Goal: Check status: Check status

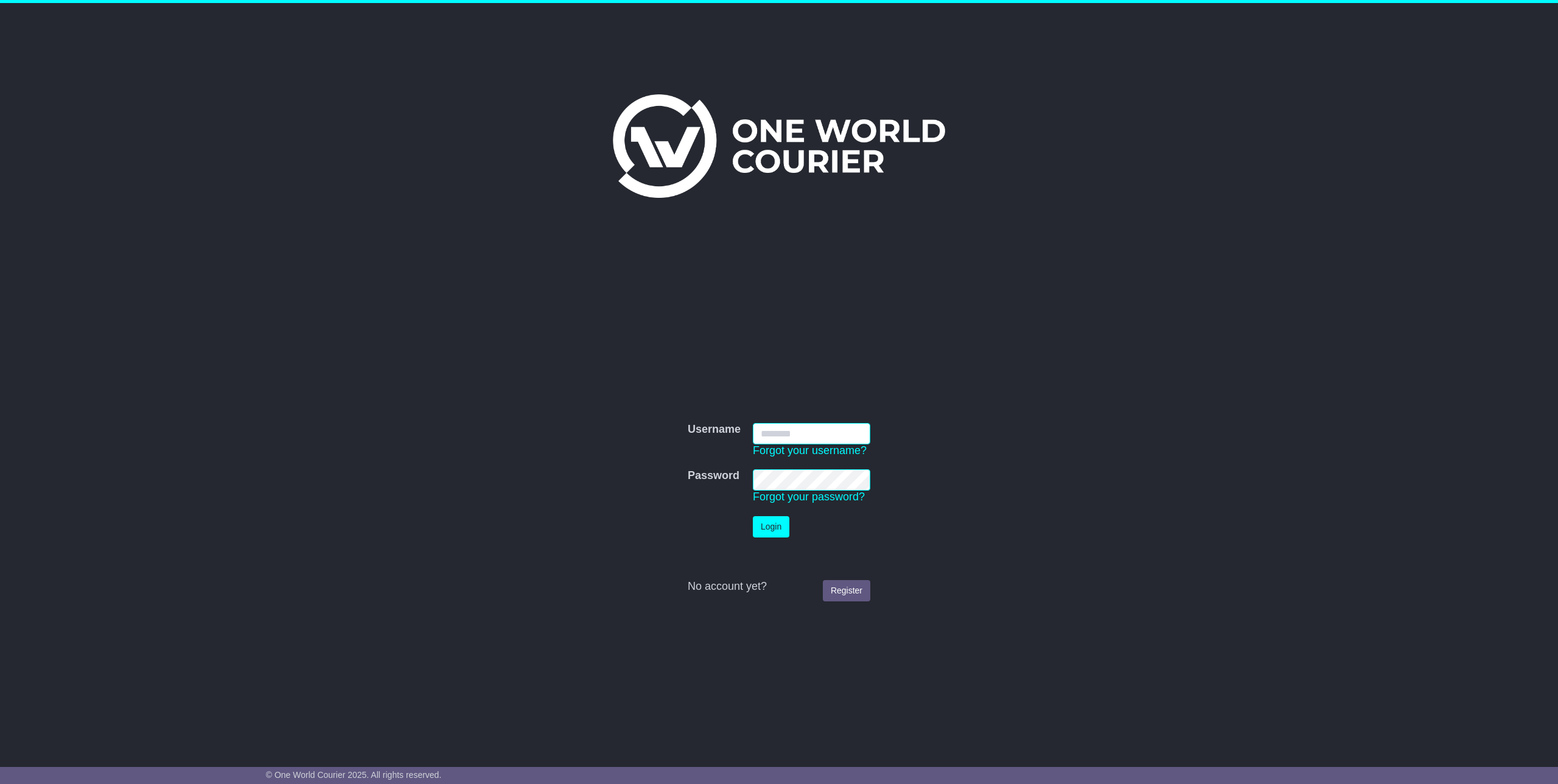
click at [794, 425] on input "Username" at bounding box center [812, 433] width 118 height 22
type input "**********"
click at [764, 531] on button "Login" at bounding box center [771, 526] width 37 height 22
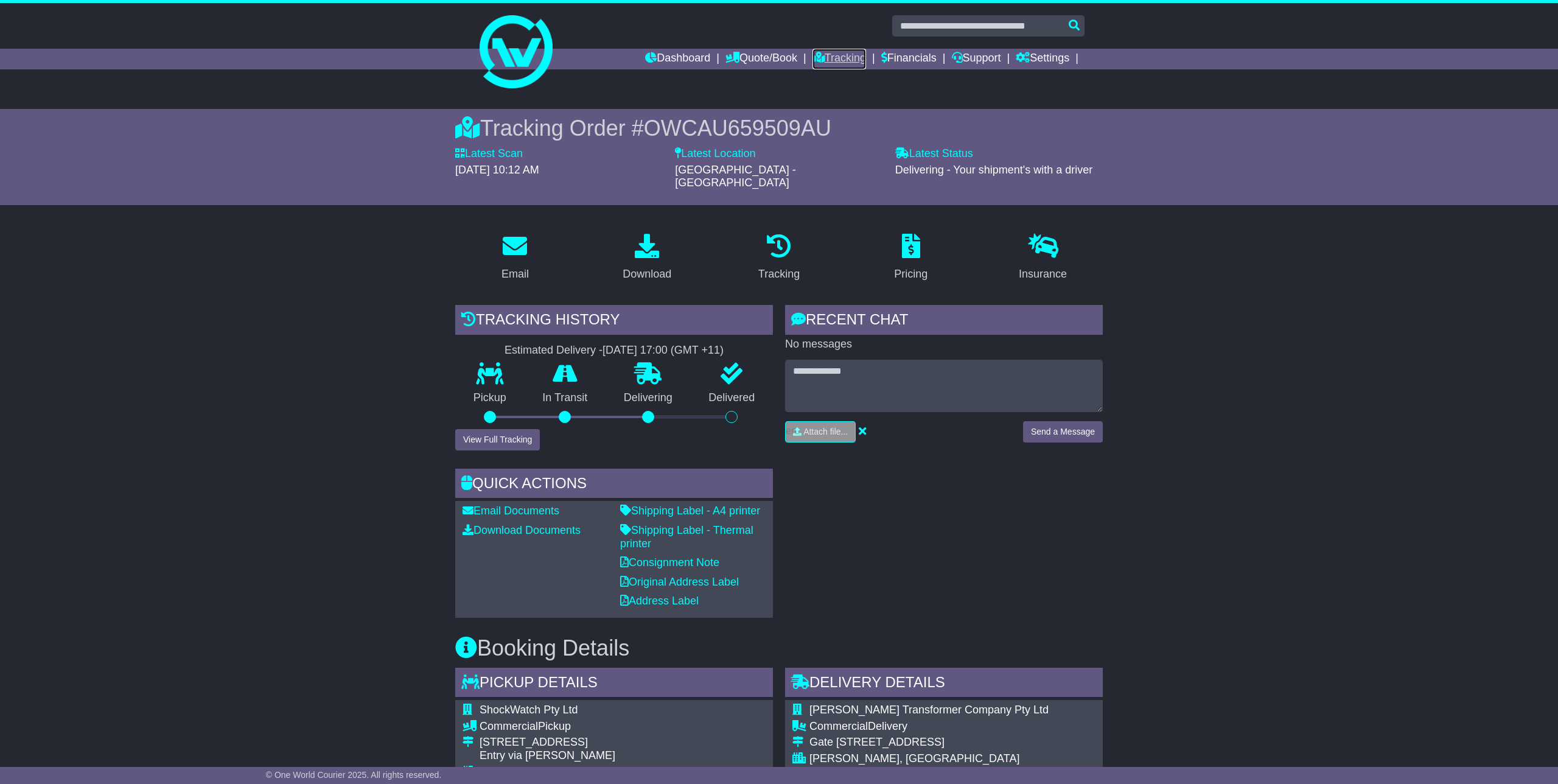
click at [849, 54] on link "Tracking" at bounding box center [839, 59] width 54 height 21
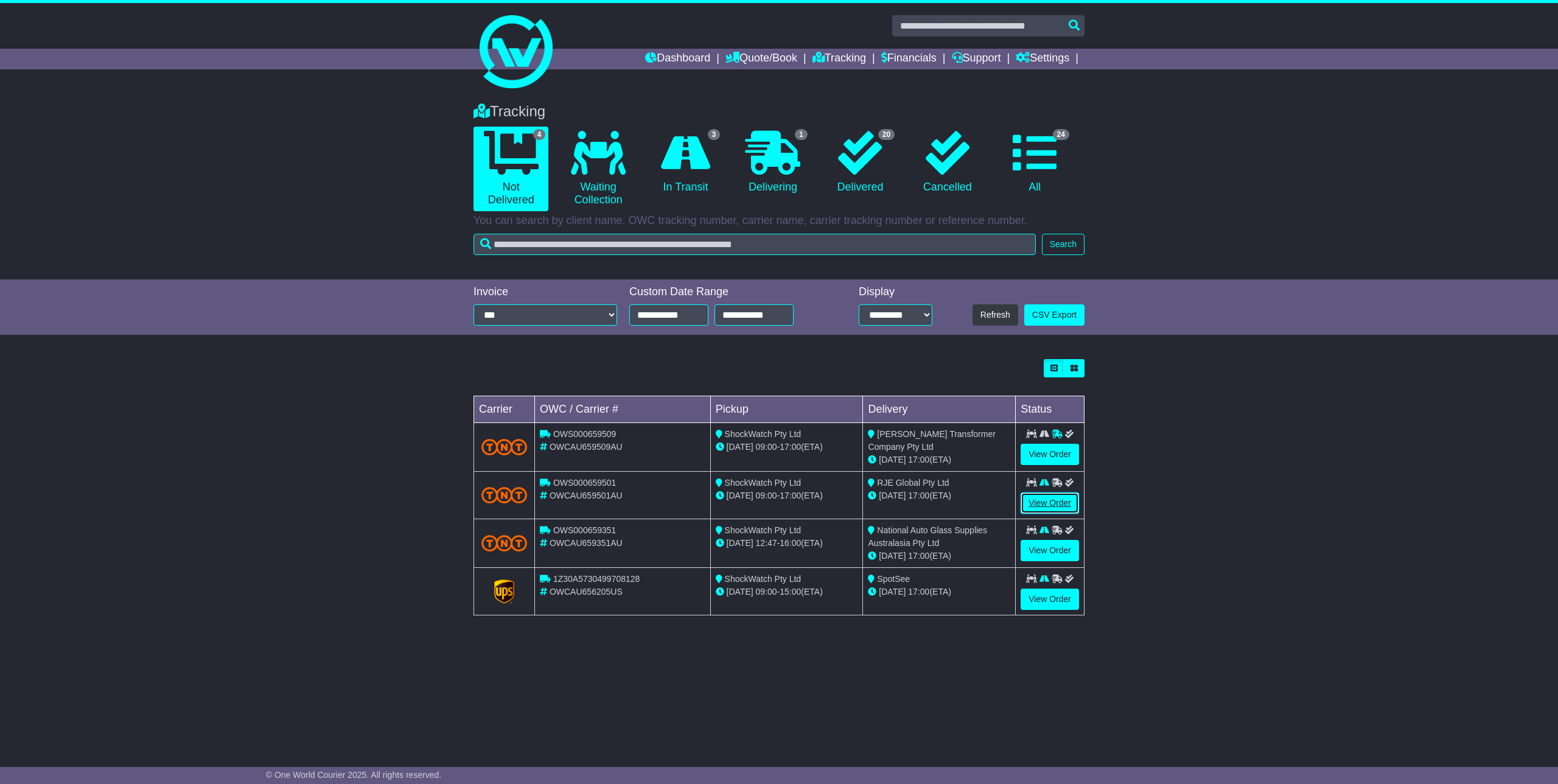
click at [1054, 499] on link "View Order" at bounding box center [1050, 503] width 58 height 22
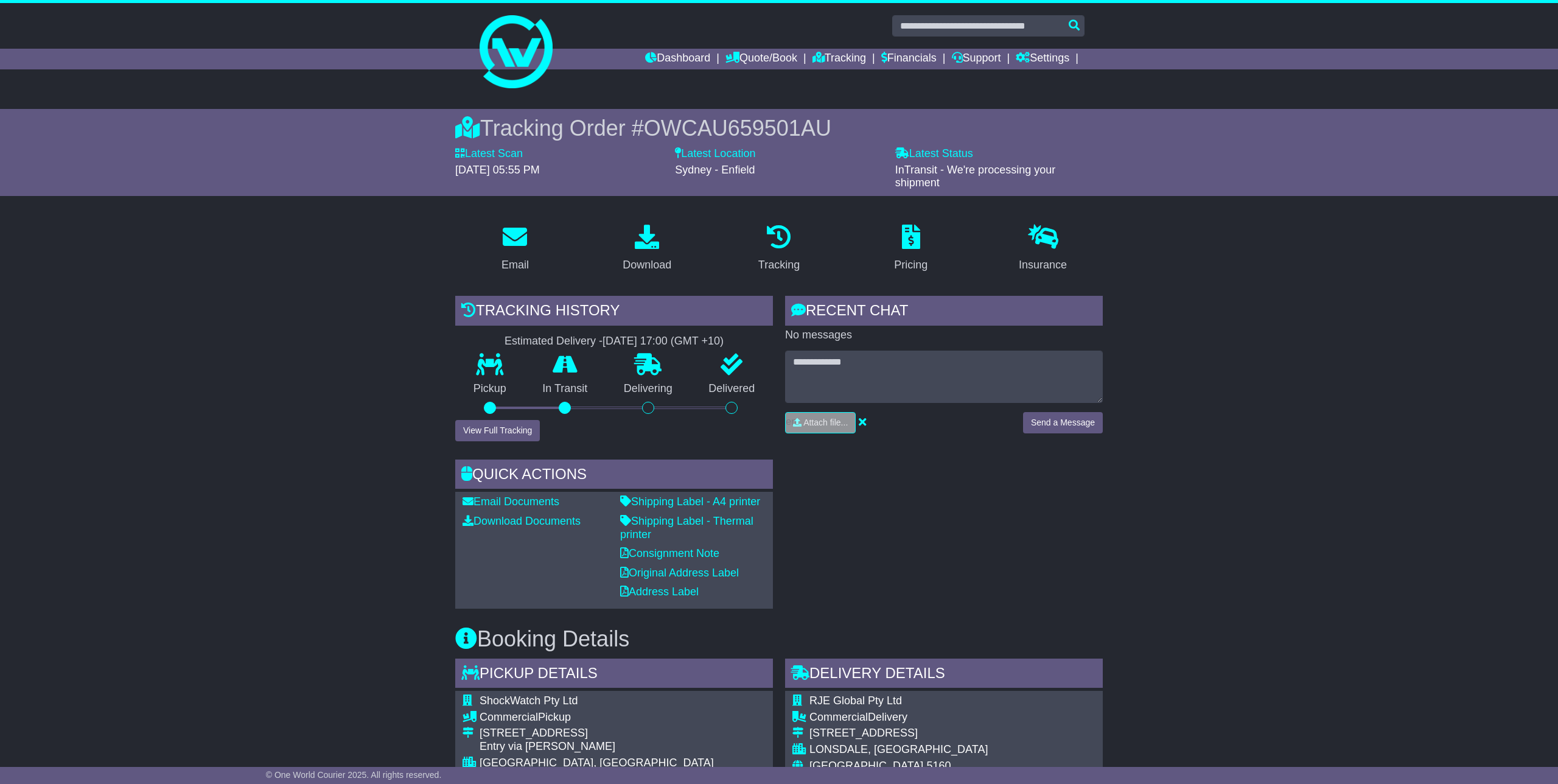
drag, startPoint x: 511, startPoint y: 464, endPoint x: 506, endPoint y: 437, distance: 27.5
click at [510, 461] on div "Quick Actions" at bounding box center [614, 476] width 318 height 33
click at [506, 436] on div "Tracking history Estimated Delivery - 20 Oct 2025 - 17:00 (GMT +10) Pickup In T…" at bounding box center [614, 452] width 330 height 313
click at [509, 428] on button "View Full Tracking" at bounding box center [497, 431] width 85 height 22
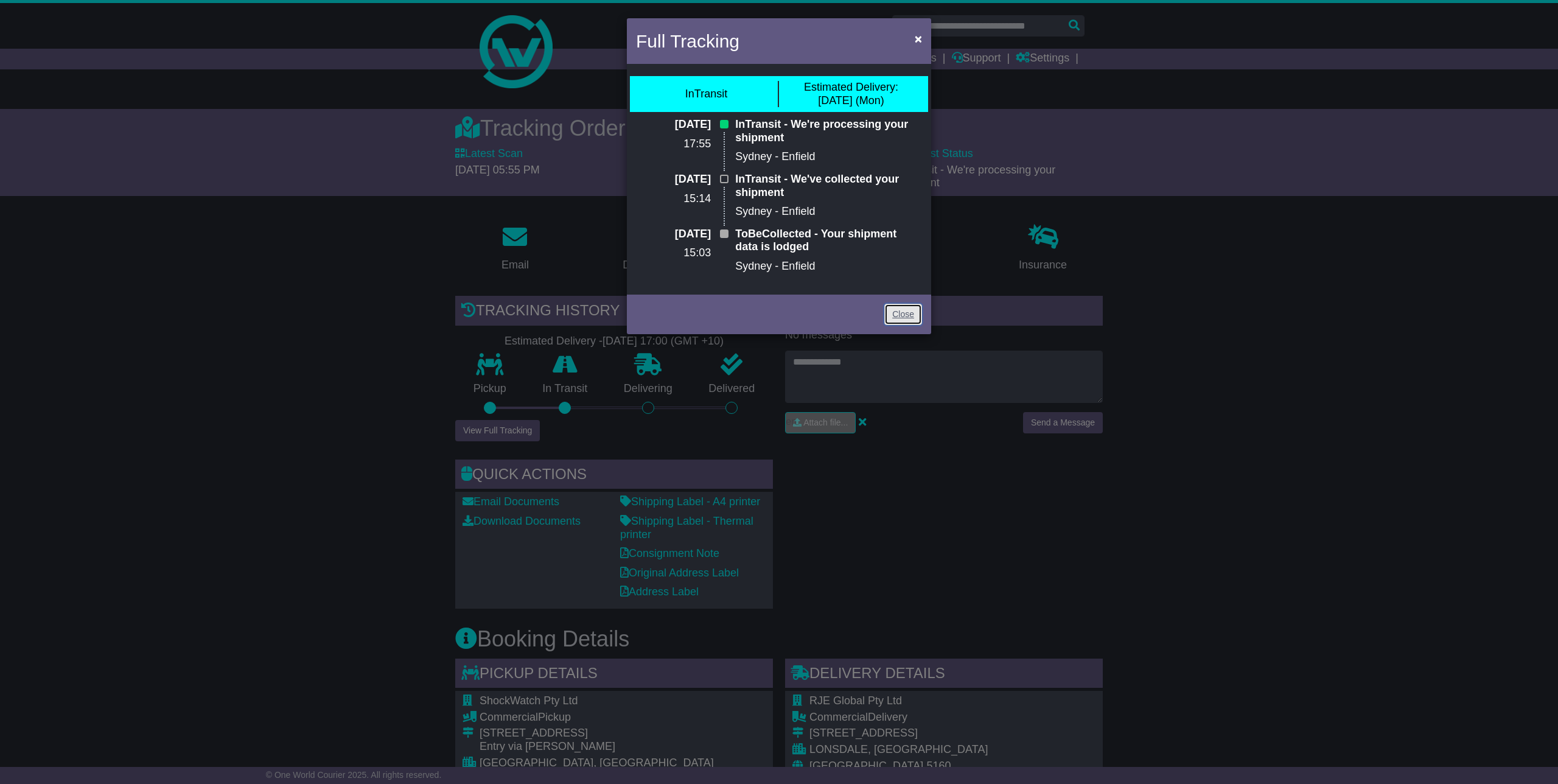
click at [893, 320] on link "Close" at bounding box center [903, 314] width 38 height 22
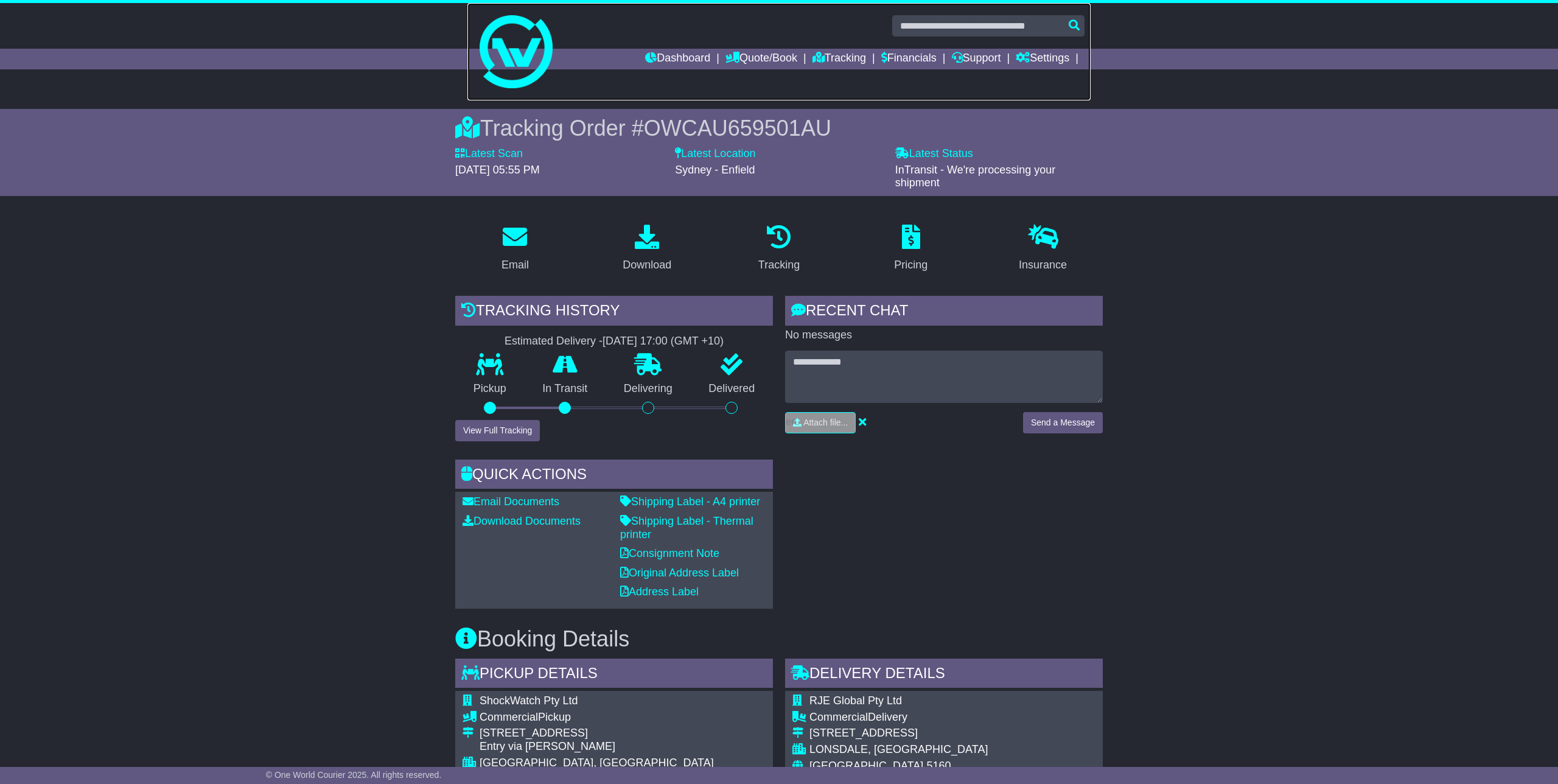
click at [837, 70] on link at bounding box center [779, 52] width 623 height 97
click at [842, 57] on link "Tracking" at bounding box center [839, 59] width 54 height 21
